Goal: Task Accomplishment & Management: Use online tool/utility

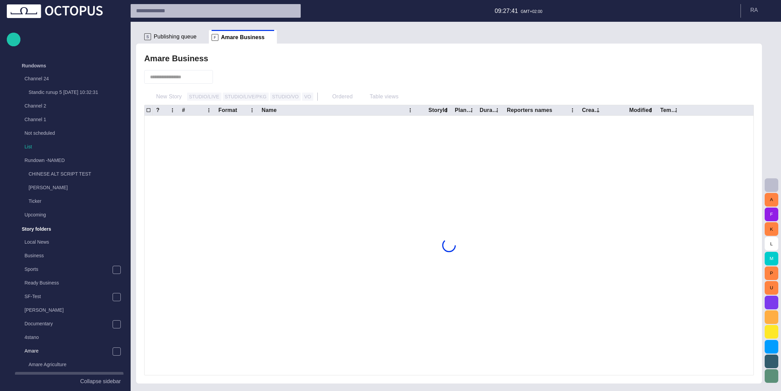
scroll to position [163, 0]
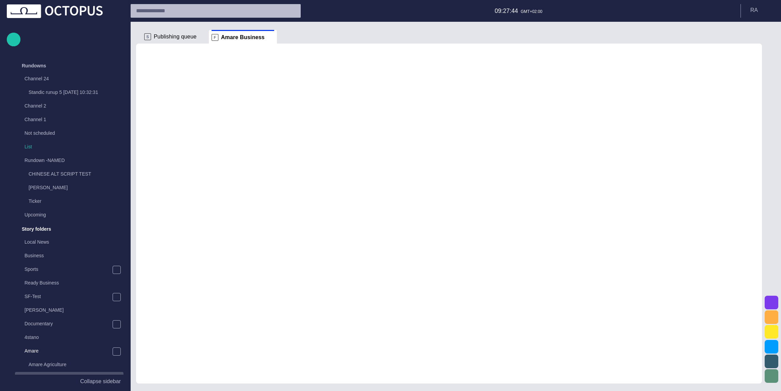
scroll to position [163, 0]
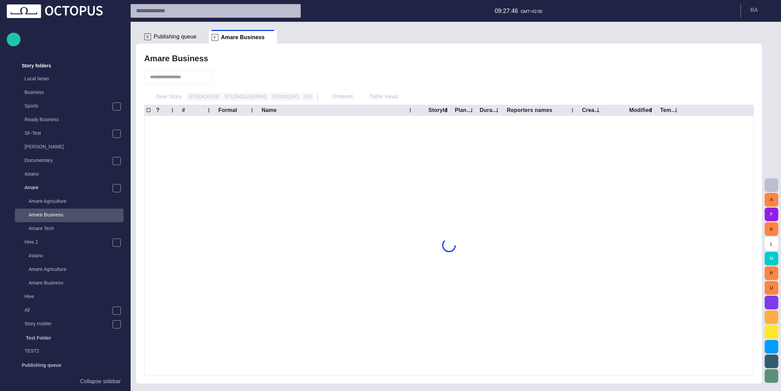
click at [173, 35] on span "Publishing queue" at bounding box center [175, 36] width 43 height 7
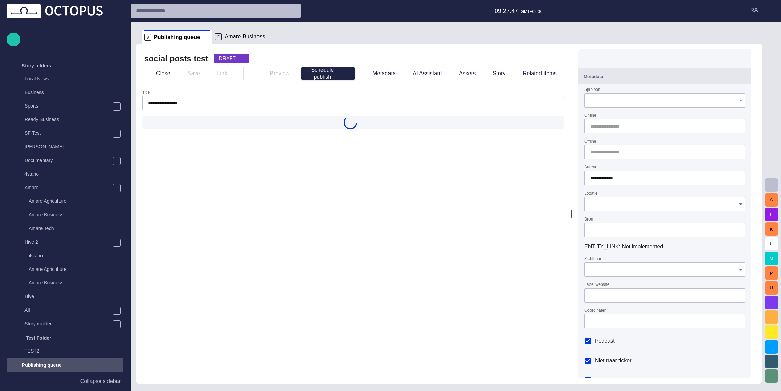
type input "**********"
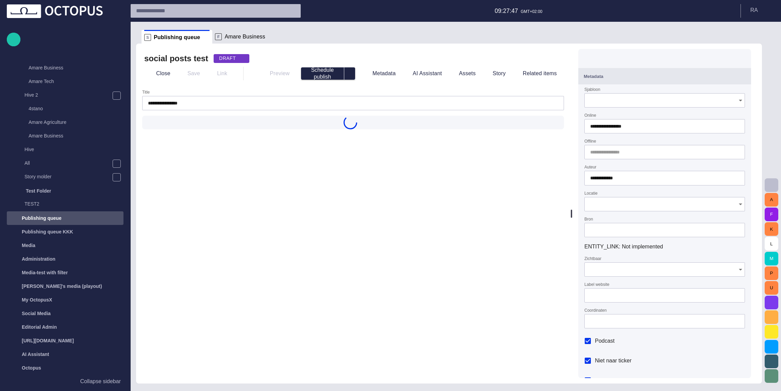
type input "**********"
type input "***"
click at [268, 35] on span at bounding box center [271, 36] width 7 height 7
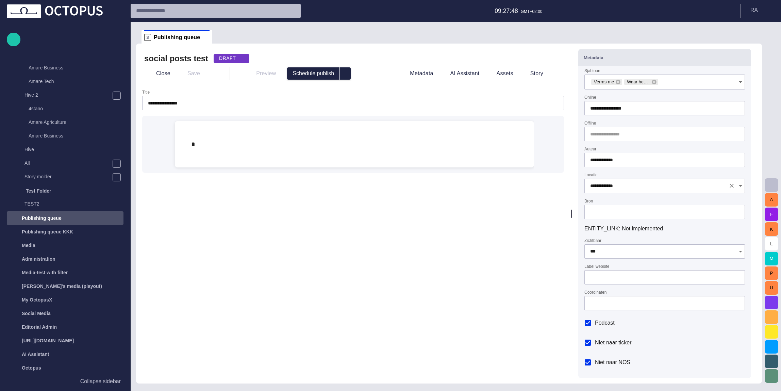
scroll to position [0, 0]
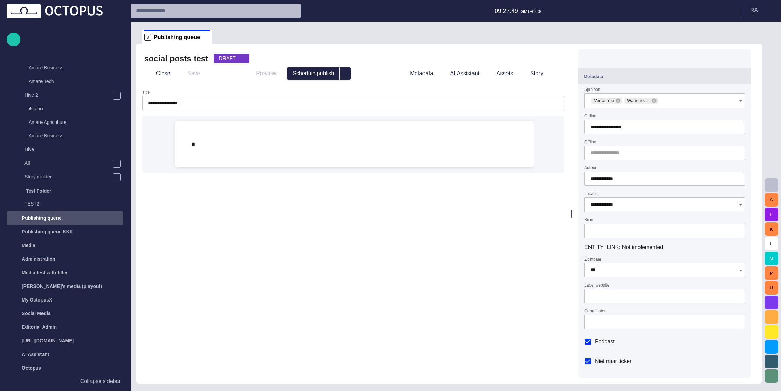
click at [613, 81] on button "Metadata" at bounding box center [664, 76] width 173 height 16
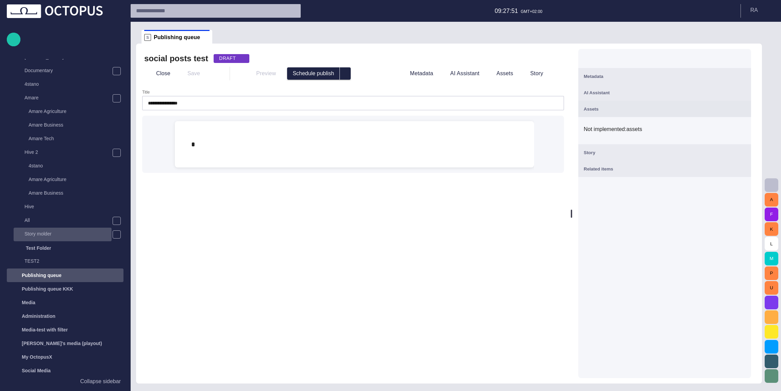
scroll to position [39, 0]
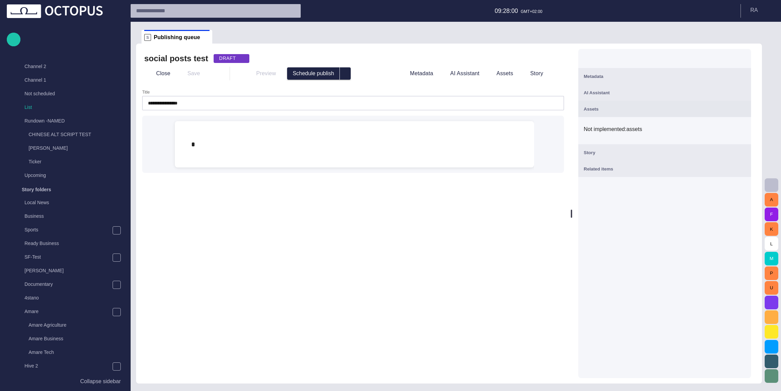
click at [239, 60] on span "button" at bounding box center [241, 58] width 5 height 5
click at [228, 60] on div at bounding box center [390, 195] width 781 height 391
click at [197, 60] on h2 "social posts test" at bounding box center [176, 58] width 64 height 11
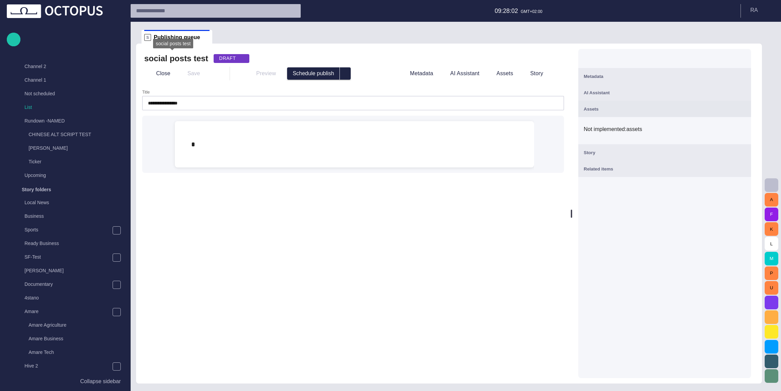
click at [178, 60] on h2 "social posts test" at bounding box center [176, 58] width 64 height 11
drag, startPoint x: 144, startPoint y: 59, endPoint x: 199, endPoint y: 57, distance: 55.5
click at [199, 57] on h2 "social posts test" at bounding box center [176, 58] width 64 height 11
click at [260, 56] on div "social posts test DRAFT" at bounding box center [353, 58] width 418 height 11
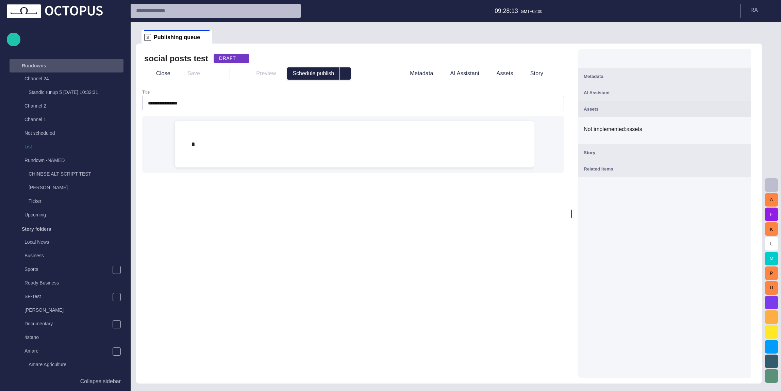
click at [73, 69] on div "Rundowns" at bounding box center [60, 65] width 99 height 11
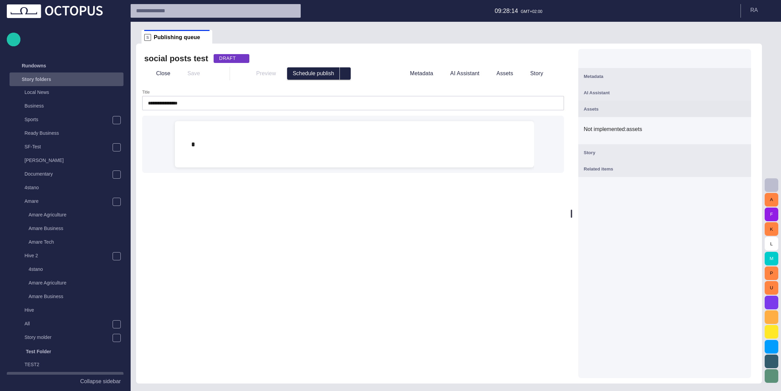
click at [75, 79] on div "Story folders" at bounding box center [60, 79] width 99 height 11
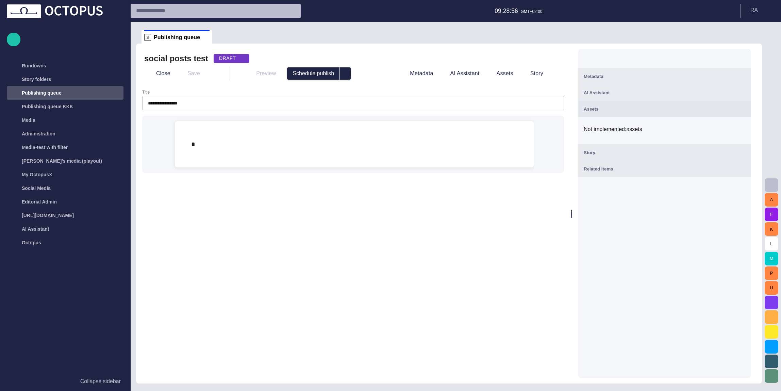
click at [736, 58] on div at bounding box center [664, 58] width 173 height 19
click at [744, 58] on span "button" at bounding box center [742, 58] width 8 height 8
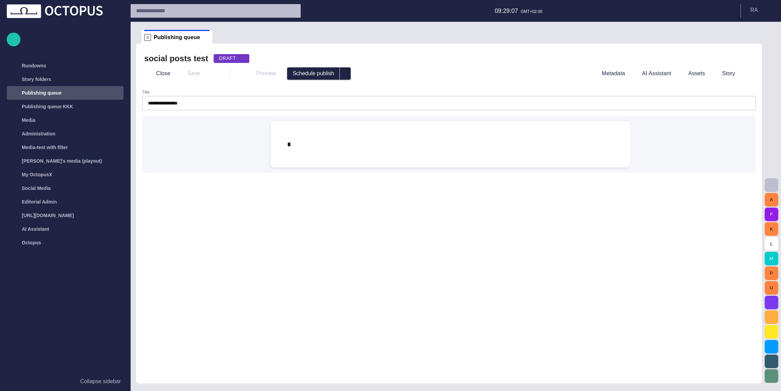
click at [208, 75] on div at bounding box center [212, 74] width 14 height 14
click at [222, 57] on div "DRAFT" at bounding box center [232, 58] width 36 height 9
click at [222, 57] on div at bounding box center [390, 195] width 781 height 391
click at [168, 76] on button "Close" at bounding box center [158, 73] width 29 height 12
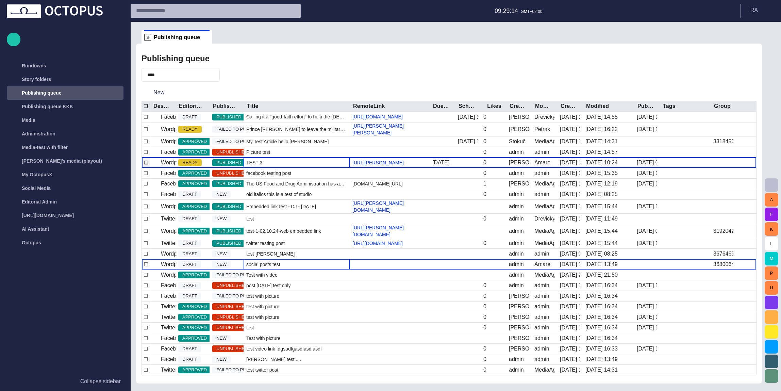
click at [288, 163] on div "TEST 3" at bounding box center [297, 163] width 106 height 10
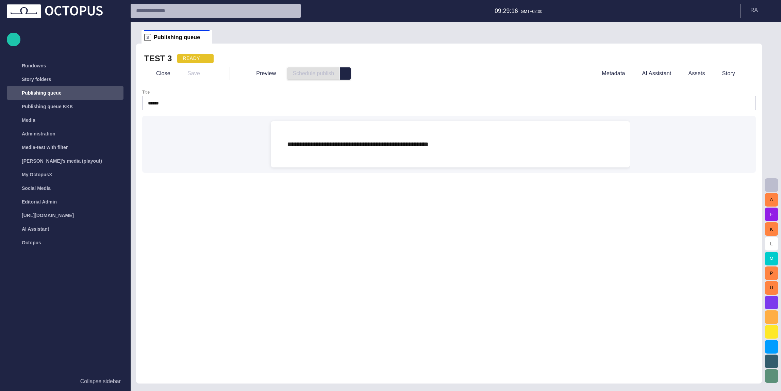
click at [205, 75] on div at bounding box center [212, 74] width 14 height 14
click at [343, 75] on span "select publish option" at bounding box center [345, 73] width 5 height 5
click at [253, 73] on button "Preview" at bounding box center [261, 73] width 41 height 12
click at [208, 73] on div at bounding box center [212, 74] width 14 height 14
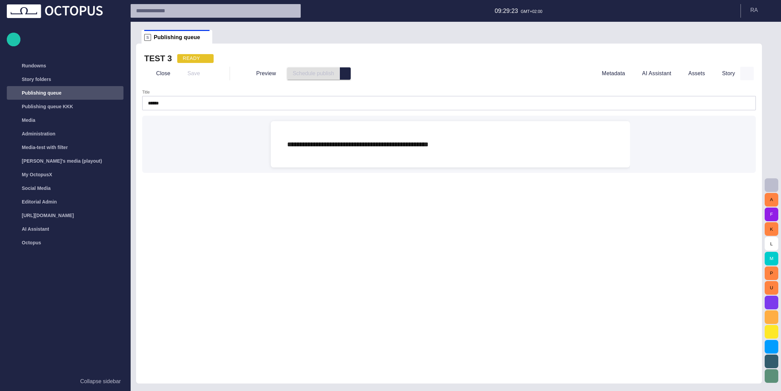
click at [748, 75] on span "button" at bounding box center [747, 73] width 7 height 7
click at [748, 75] on div at bounding box center [390, 195] width 781 height 391
click at [68, 96] on div "Publishing queue" at bounding box center [67, 92] width 113 height 11
click at [157, 69] on button "Close" at bounding box center [158, 73] width 29 height 12
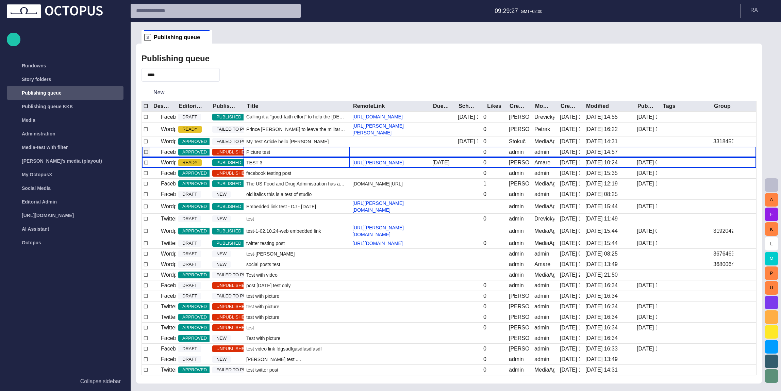
click at [291, 151] on div "Picture test" at bounding box center [297, 152] width 106 height 10
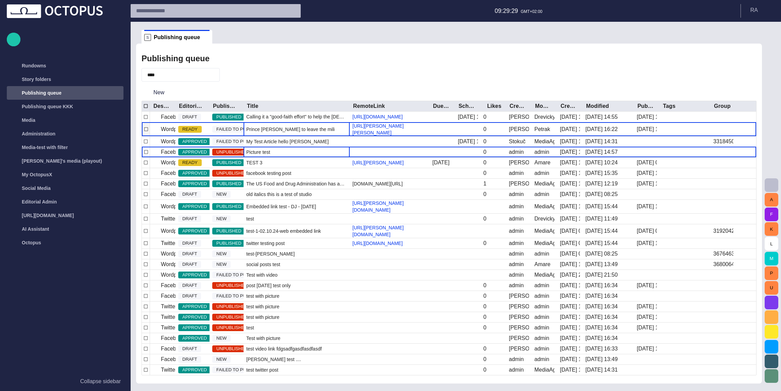
click at [304, 128] on span "Prince [PERSON_NAME] to leave the military 200008" at bounding box center [296, 129] width 101 height 7
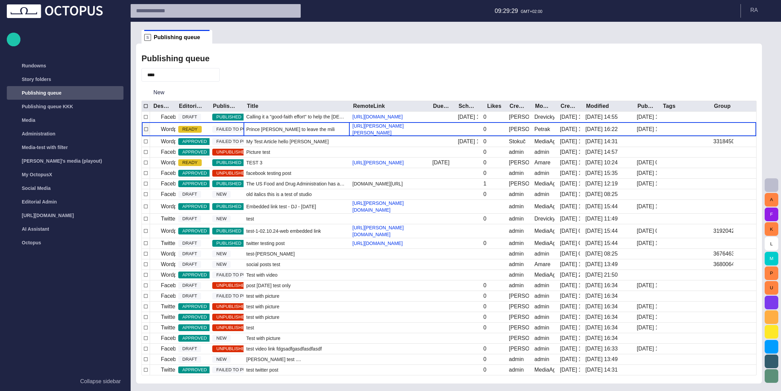
click at [304, 128] on span "Prince [PERSON_NAME] to leave the military 200008" at bounding box center [296, 129] width 101 height 7
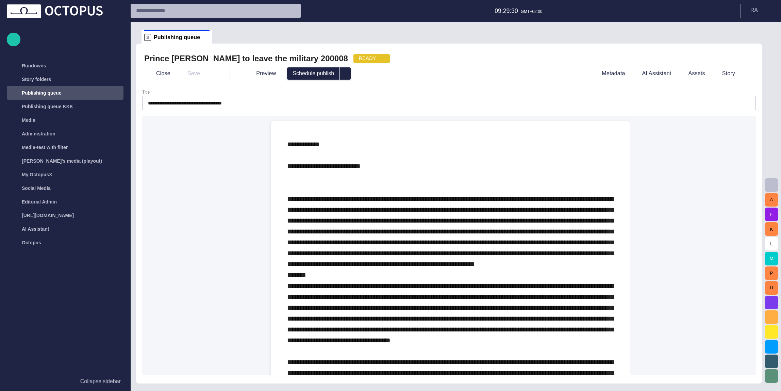
click at [209, 74] on div at bounding box center [212, 74] width 14 height 14
click at [190, 72] on div "Save" at bounding box center [191, 73] width 30 height 12
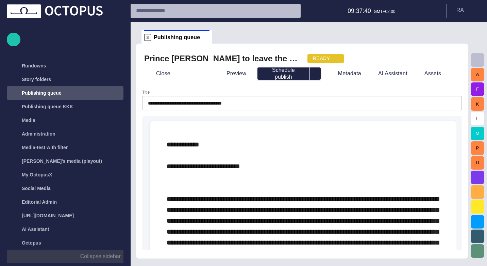
click at [95, 262] on button "Collapse sidebar" at bounding box center [65, 256] width 117 height 14
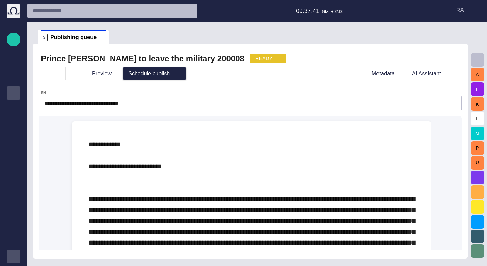
click at [16, 258] on span "button" at bounding box center [13, 255] width 5 height 5
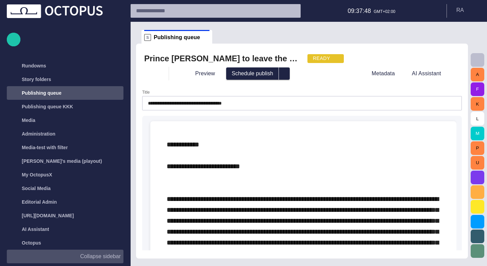
click at [120, 258] on p "Collapse sidebar" at bounding box center [100, 256] width 40 height 8
